Goal: Check status: Check status

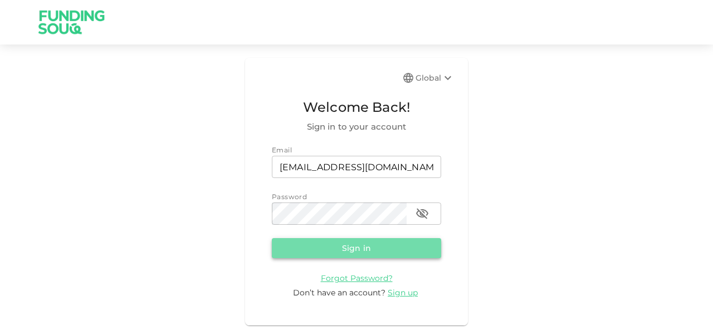
click at [371, 247] on button "Sign in" at bounding box center [356, 248] width 169 height 20
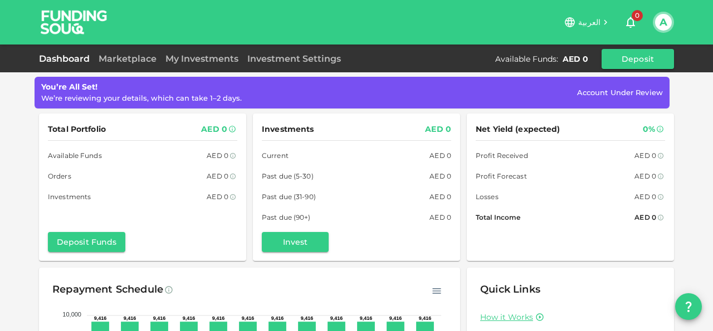
click at [414, 11] on div "العربية 0 A" at bounding box center [356, 22] width 635 height 45
click at [628, 91] on span "Account Under Review" at bounding box center [620, 92] width 86 height 9
drag, startPoint x: 586, startPoint y: 93, endPoint x: 660, endPoint y: 84, distance: 74.6
click at [660, 84] on div "You’re All Set! We’re reviewing your details, which can take 1–2 days. Account …" at bounding box center [351, 92] width 621 height 23
click at [14, 81] on div "You’re All Set! We’re reviewing your details, which can take 1–2 days. Account …" at bounding box center [356, 88] width 713 height 33
